Goal: Transaction & Acquisition: Purchase product/service

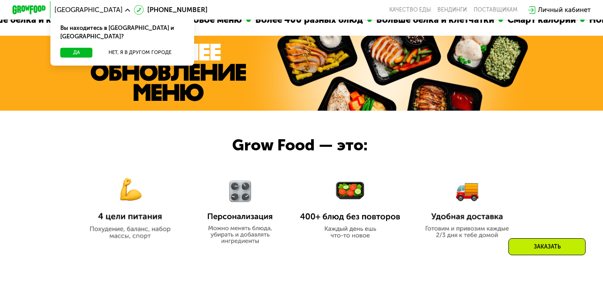
scroll to position [313, 0]
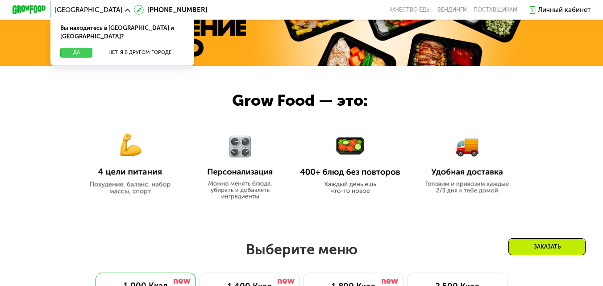
click at [76, 48] on button "Да" at bounding box center [76, 53] width 32 height 10
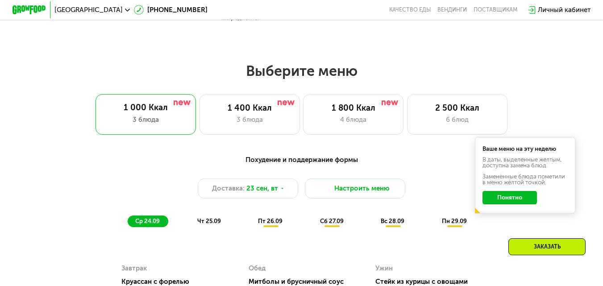
scroll to position [536, 0]
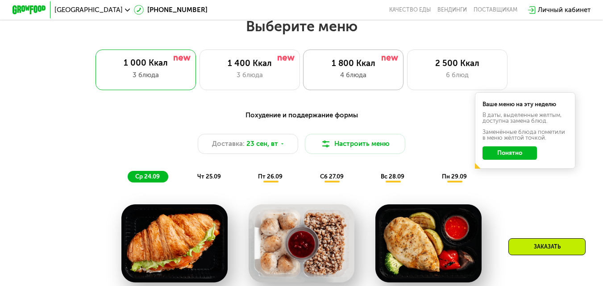
click at [327, 68] on div "1 800 Ккал" at bounding box center [353, 64] width 83 height 10
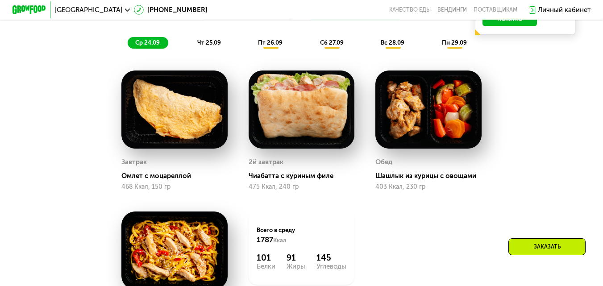
scroll to position [625, 0]
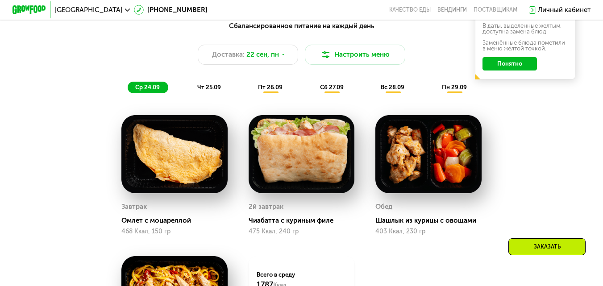
click at [214, 93] on div "чт 25.09" at bounding box center [210, 88] width 40 height 12
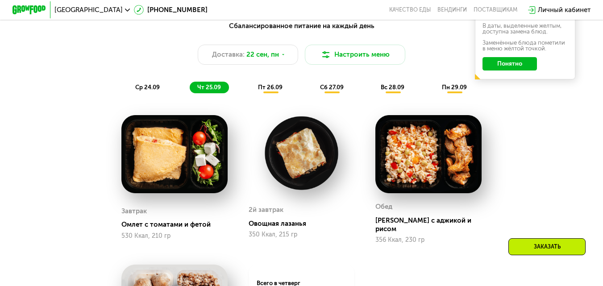
click at [267, 89] on span "пт 26.09" at bounding box center [270, 87] width 25 height 7
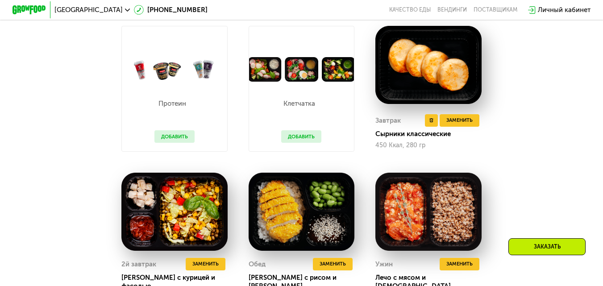
scroll to position [759, 0]
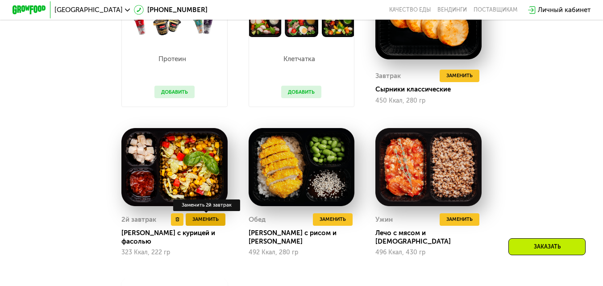
click at [202, 224] on span "Заменить" at bounding box center [206, 219] width 26 height 8
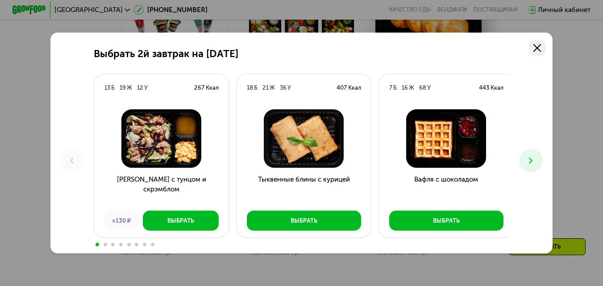
click at [536, 45] on icon at bounding box center [538, 48] width 8 height 8
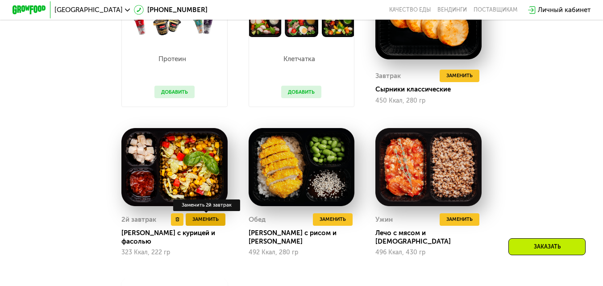
click at [200, 224] on span "Заменить" at bounding box center [206, 219] width 26 height 8
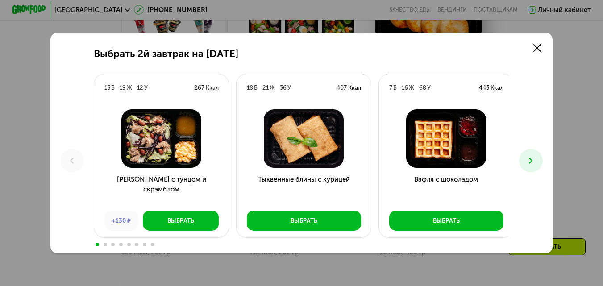
click at [530, 158] on icon at bounding box center [531, 161] width 10 height 10
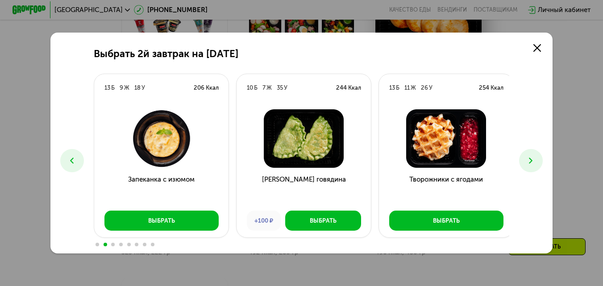
click at [67, 163] on icon at bounding box center [72, 161] width 10 height 10
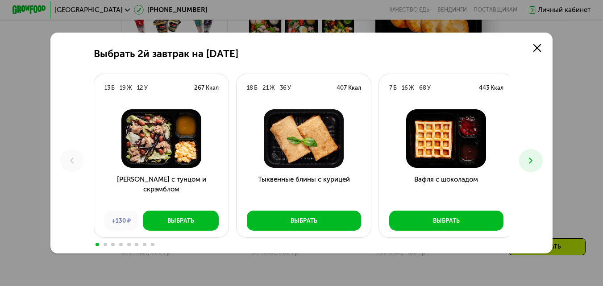
click at [533, 157] on icon at bounding box center [531, 161] width 10 height 10
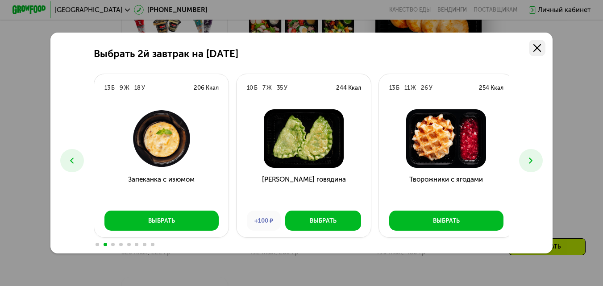
click at [540, 52] on link at bounding box center [537, 48] width 17 height 17
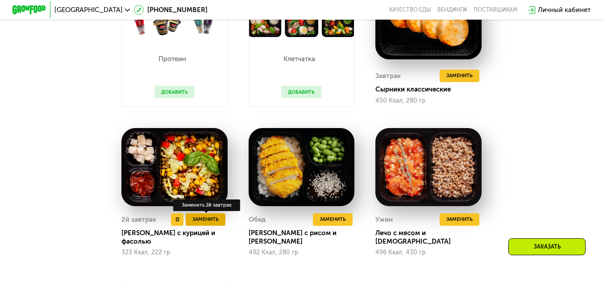
click at [209, 224] on span "Заменить" at bounding box center [206, 219] width 26 height 8
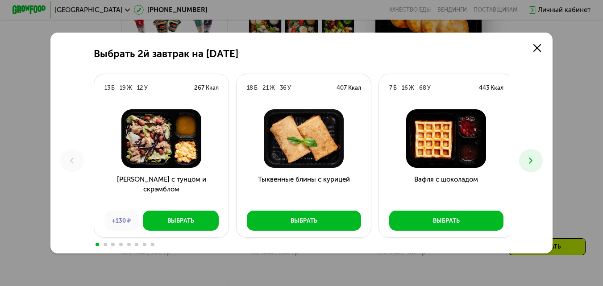
click at [525, 163] on button at bounding box center [531, 161] width 24 height 24
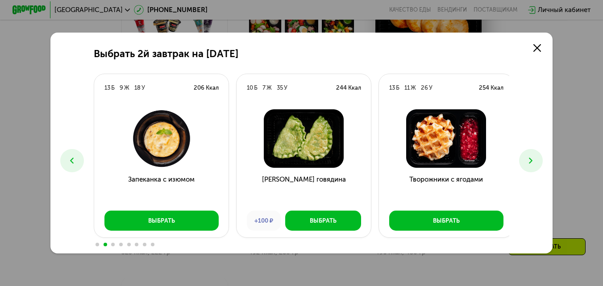
click at [525, 163] on button at bounding box center [531, 161] width 24 height 24
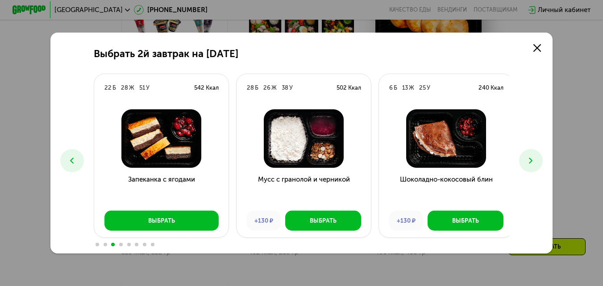
click at [525, 163] on button at bounding box center [531, 161] width 24 height 24
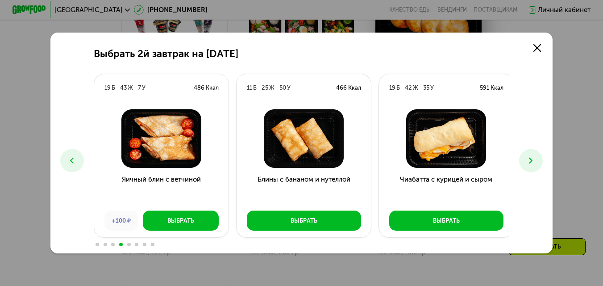
click at [539, 146] on div "Выбрать 2й завтрак на [DATE] Б 19 Ж 12 У 267 Ккал Салат с тунцом и скрэмблом +1…" at bounding box center [301, 143] width 503 height 221
click at [525, 166] on button at bounding box center [531, 161] width 24 height 24
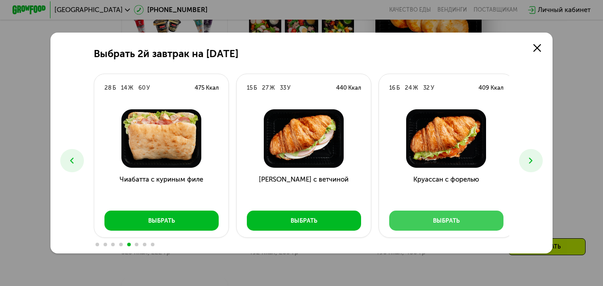
click at [405, 217] on button "Выбрать" at bounding box center [446, 221] width 114 height 20
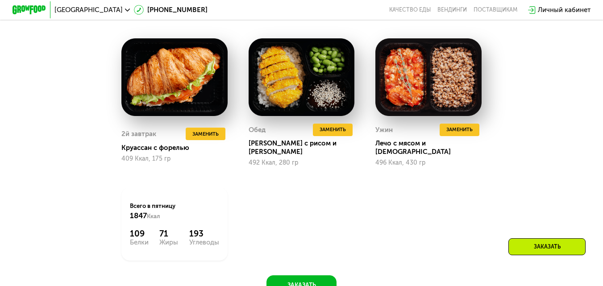
scroll to position [825, 0]
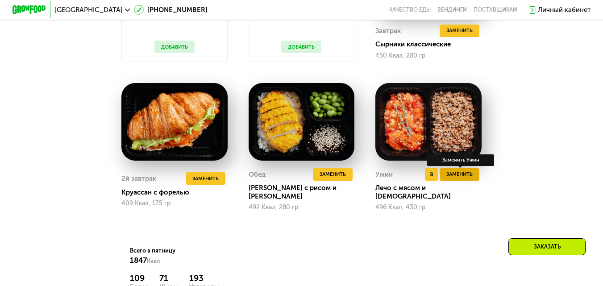
click at [463, 179] on span "Заменить" at bounding box center [460, 174] width 26 height 8
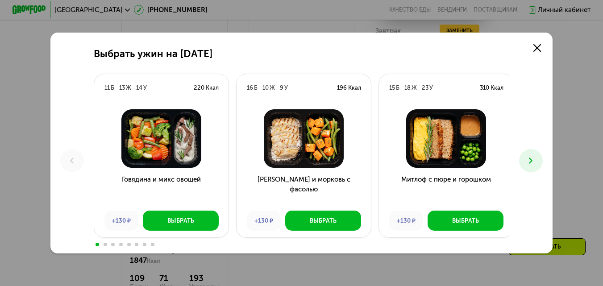
click at [533, 156] on icon at bounding box center [531, 161] width 10 height 10
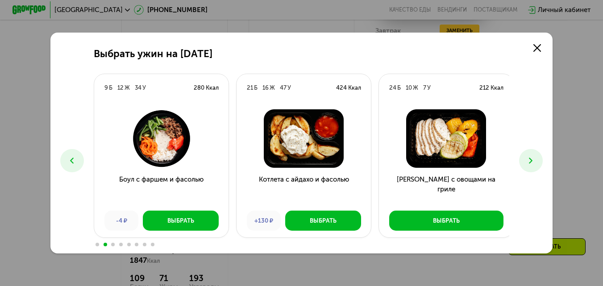
click at [536, 155] on button at bounding box center [531, 161] width 24 height 24
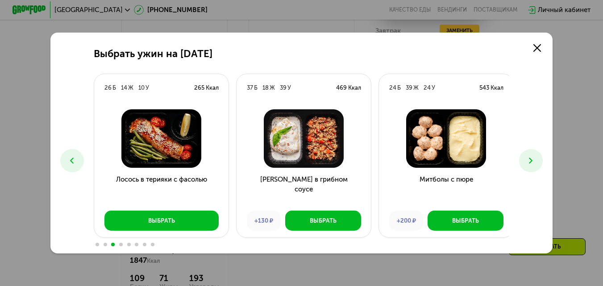
click at [536, 156] on icon at bounding box center [531, 161] width 10 height 10
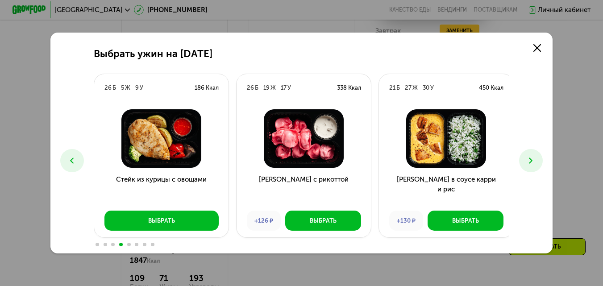
click at [64, 162] on button at bounding box center [72, 161] width 24 height 24
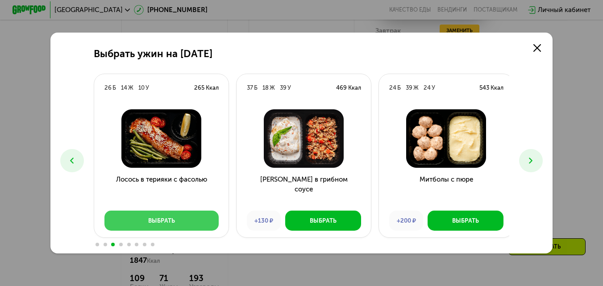
click at [201, 221] on button "Выбрать" at bounding box center [162, 221] width 114 height 20
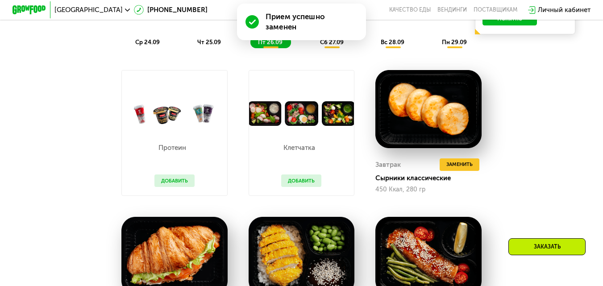
scroll to position [647, 0]
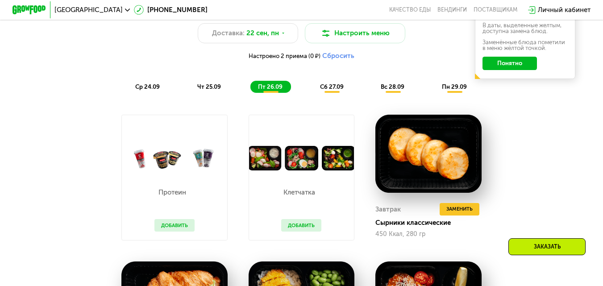
click at [331, 90] on span "сб 27.09" at bounding box center [332, 87] width 24 height 7
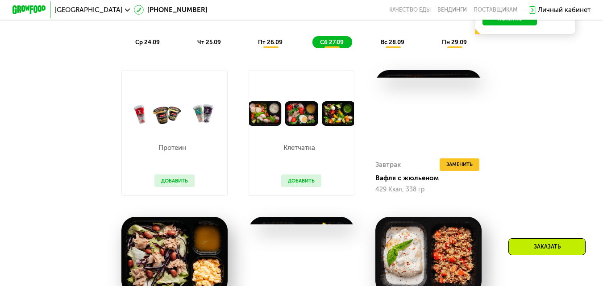
scroll to position [781, 0]
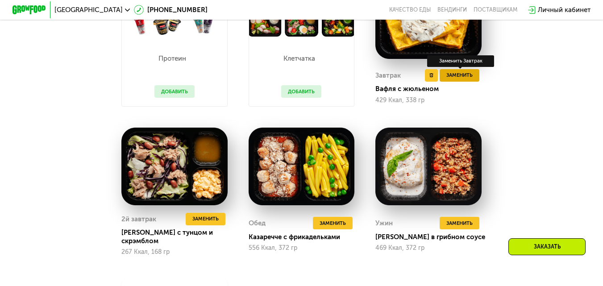
click at [455, 80] on span "Заменить" at bounding box center [460, 75] width 26 height 8
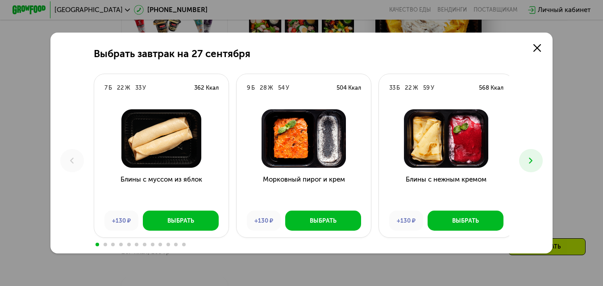
click at [531, 167] on button at bounding box center [531, 161] width 24 height 24
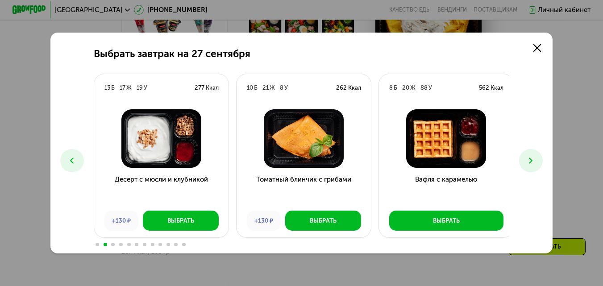
click at [533, 155] on button at bounding box center [531, 161] width 24 height 24
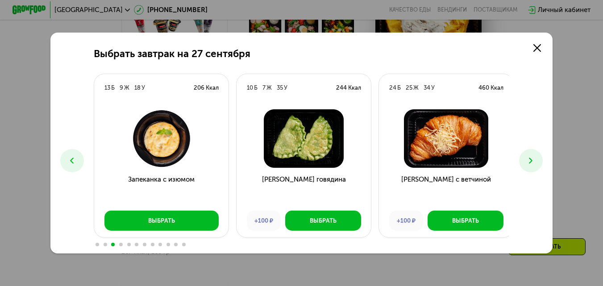
click at [540, 163] on button at bounding box center [531, 161] width 24 height 24
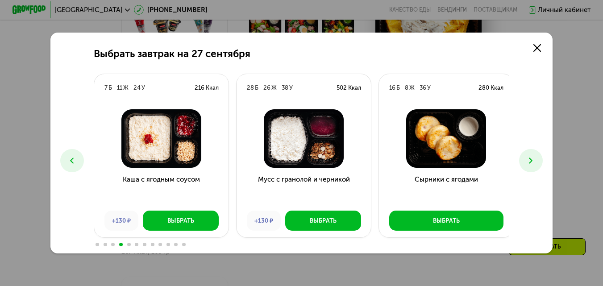
click at [540, 163] on button at bounding box center [531, 161] width 24 height 24
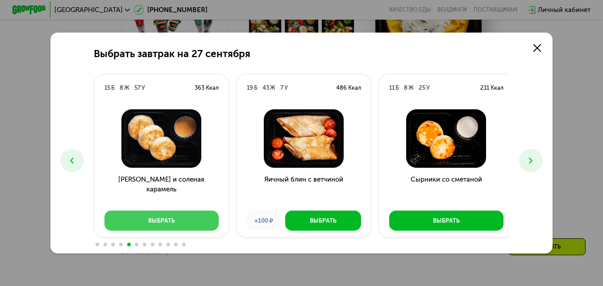
click at [185, 220] on button "Выбрать" at bounding box center [162, 221] width 114 height 20
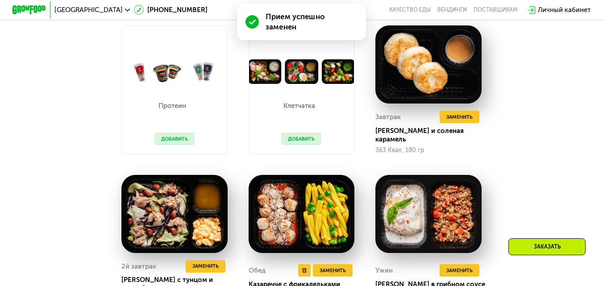
scroll to position [691, 0]
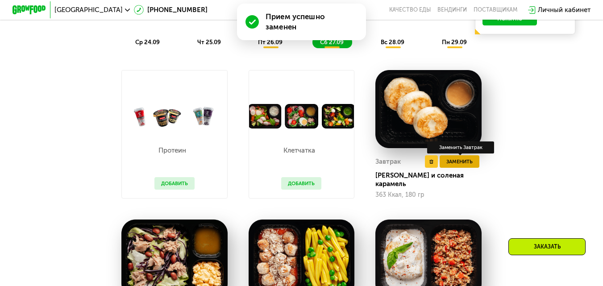
click at [459, 166] on button "Заменить" at bounding box center [460, 161] width 40 height 13
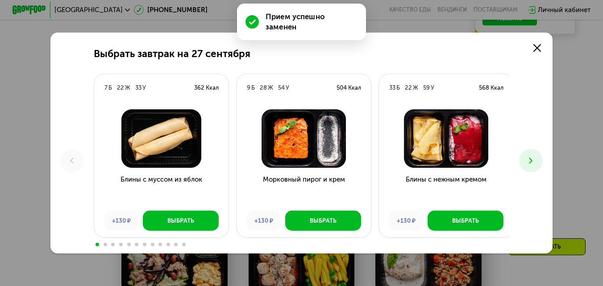
click at [532, 156] on icon at bounding box center [531, 161] width 10 height 10
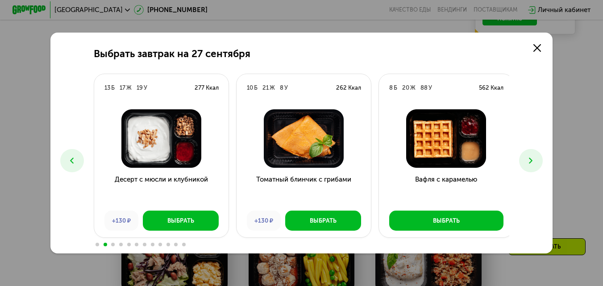
click at [532, 156] on icon at bounding box center [531, 161] width 10 height 10
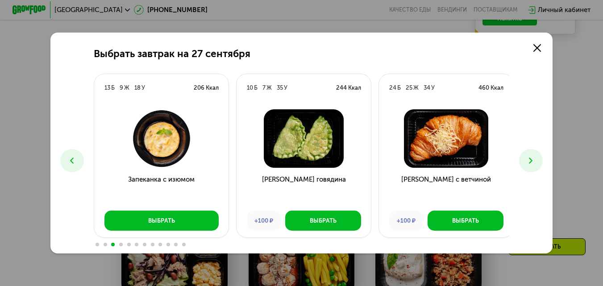
click at [531, 156] on icon at bounding box center [531, 161] width 10 height 10
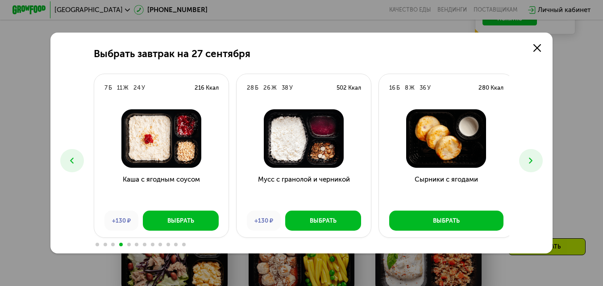
click at [530, 158] on icon at bounding box center [531, 161] width 10 height 10
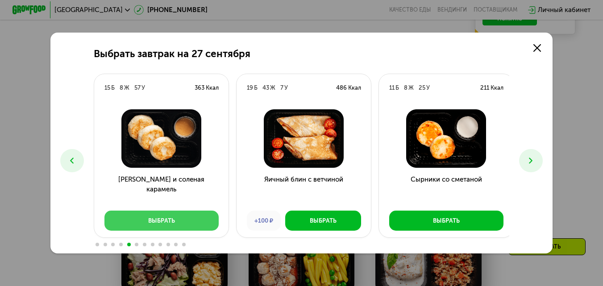
click at [159, 223] on div "Выбрать" at bounding box center [161, 221] width 27 height 8
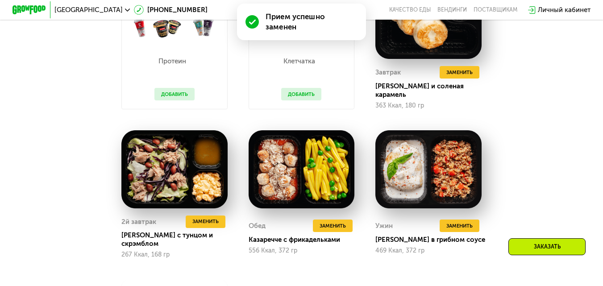
scroll to position [825, 0]
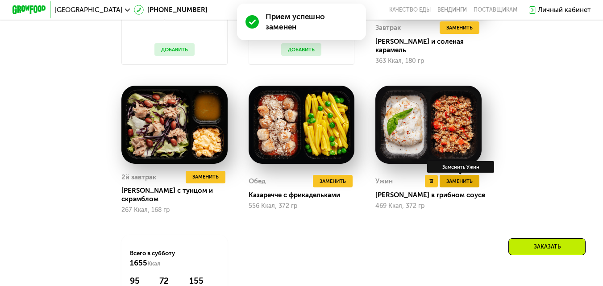
click at [451, 186] on span "Заменить" at bounding box center [460, 181] width 26 height 8
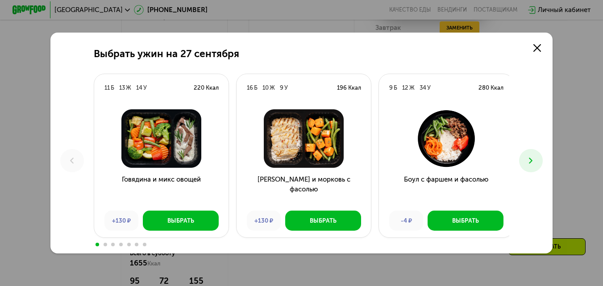
click at [536, 164] on icon at bounding box center [531, 161] width 10 height 10
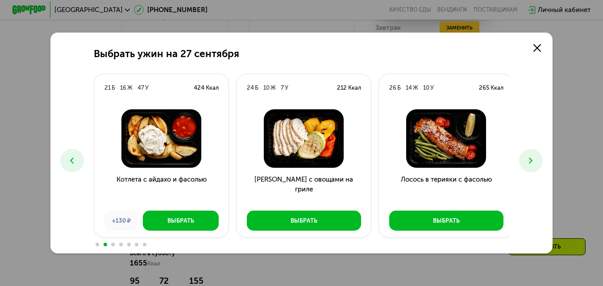
click at [536, 164] on icon at bounding box center [531, 161] width 10 height 10
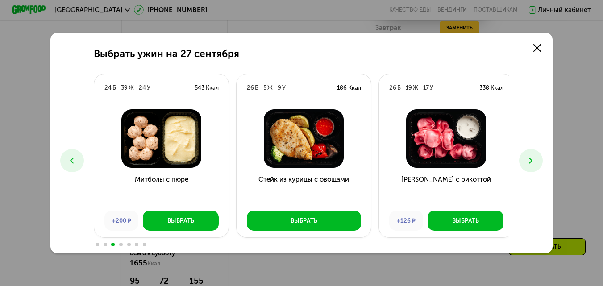
click at [536, 156] on icon at bounding box center [531, 161] width 10 height 10
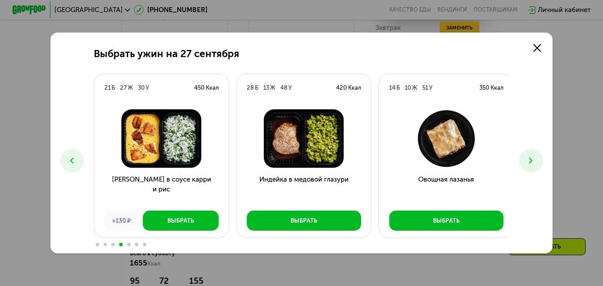
click at [530, 156] on icon at bounding box center [531, 161] width 10 height 10
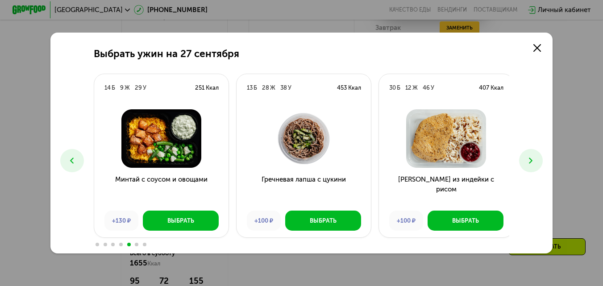
click at [530, 156] on icon at bounding box center [531, 161] width 10 height 10
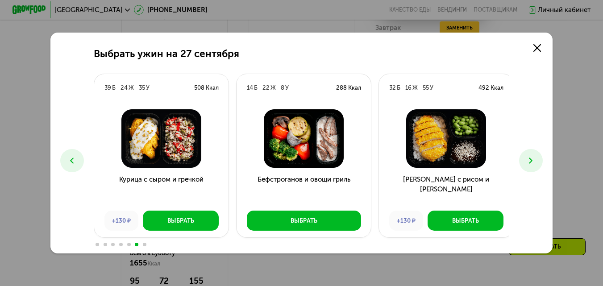
click at [530, 156] on icon at bounding box center [531, 161] width 10 height 10
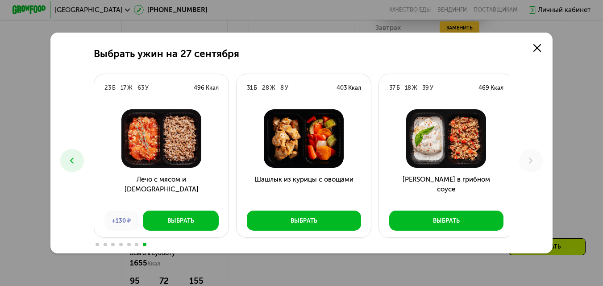
click at [63, 162] on button at bounding box center [72, 161] width 24 height 24
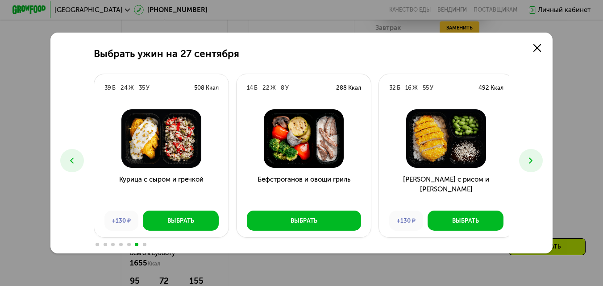
click at [63, 162] on button at bounding box center [72, 161] width 24 height 24
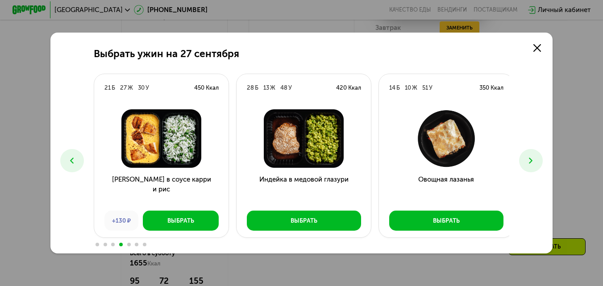
click at [63, 162] on button at bounding box center [72, 161] width 24 height 24
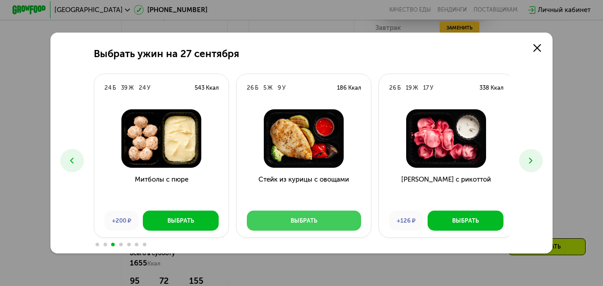
click at [269, 215] on button "Выбрать" at bounding box center [304, 221] width 114 height 20
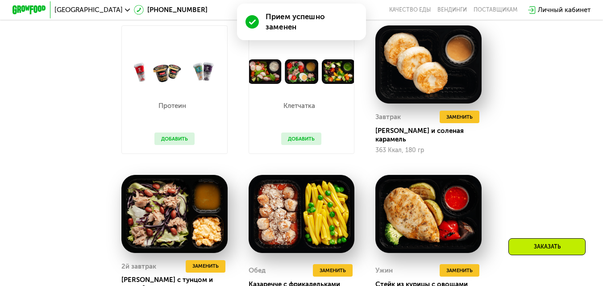
scroll to position [781, 0]
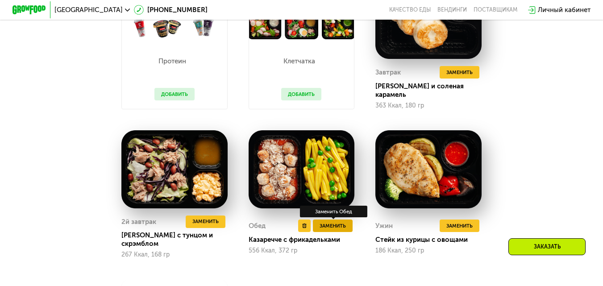
click at [332, 230] on span "Заменить" at bounding box center [333, 226] width 26 height 8
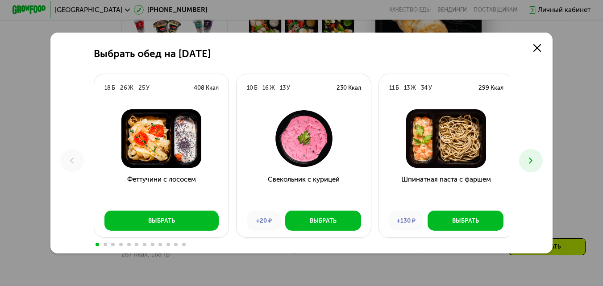
click at [525, 161] on button at bounding box center [531, 161] width 24 height 24
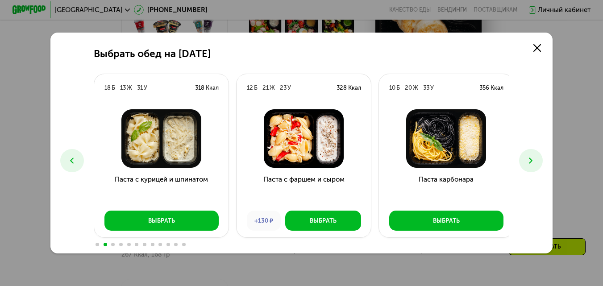
click at [524, 160] on button at bounding box center [531, 161] width 24 height 24
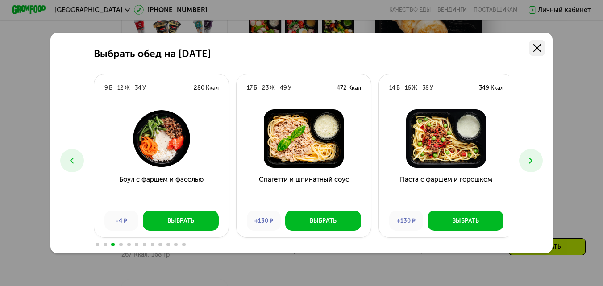
click at [538, 44] on icon at bounding box center [538, 48] width 8 height 8
